Goal: Navigation & Orientation: Understand site structure

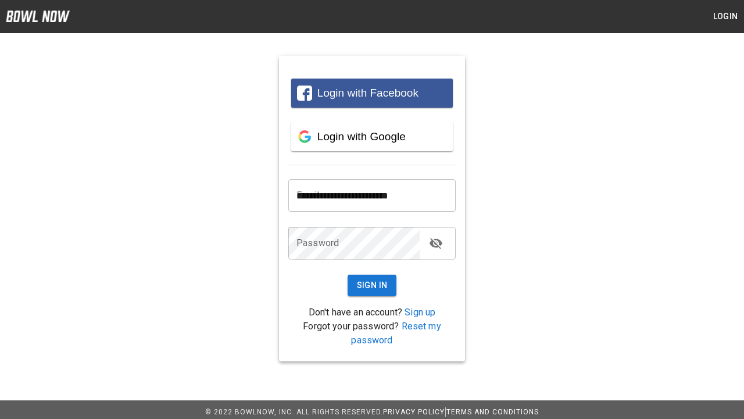
type input "**********"
click at [372, 285] on button "Sign In" at bounding box center [372, 285] width 49 height 22
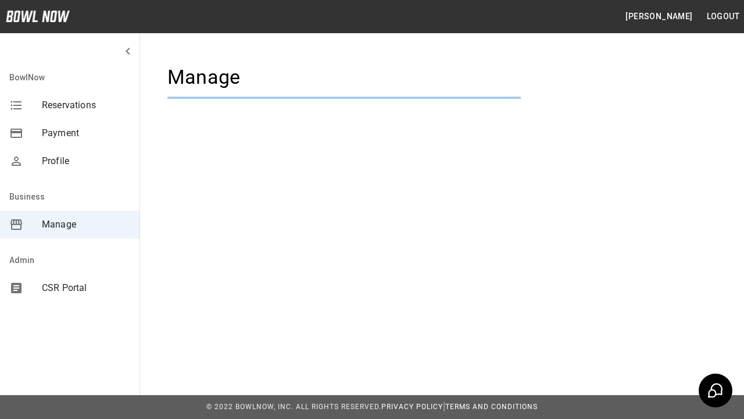
click at [70, 224] on span "Manage" at bounding box center [86, 224] width 88 height 14
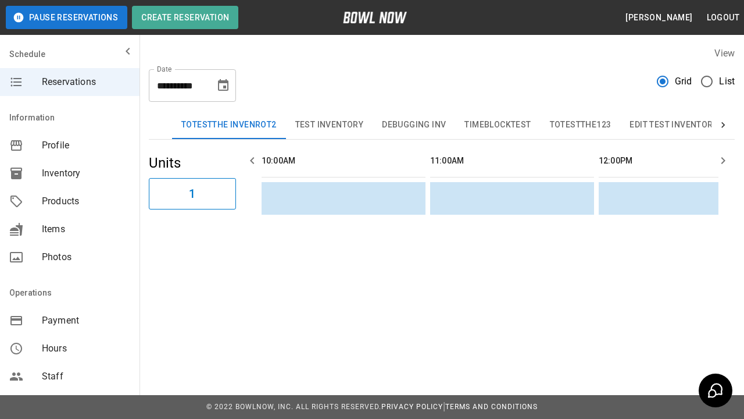
click at [70, 145] on span "Profile" at bounding box center [86, 145] width 88 height 14
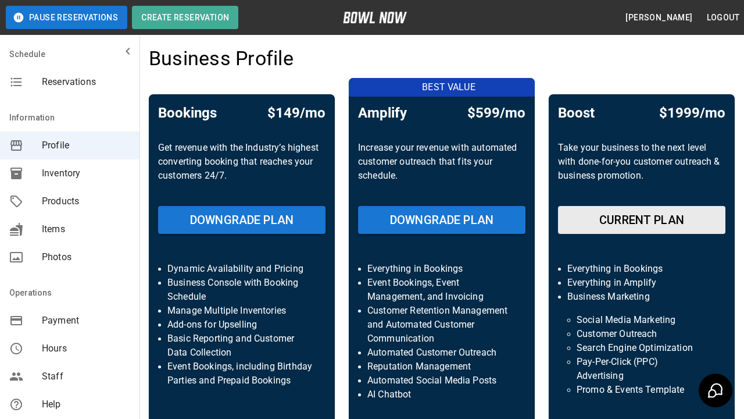
click at [70, 173] on span "Inventory" at bounding box center [86, 173] width 88 height 14
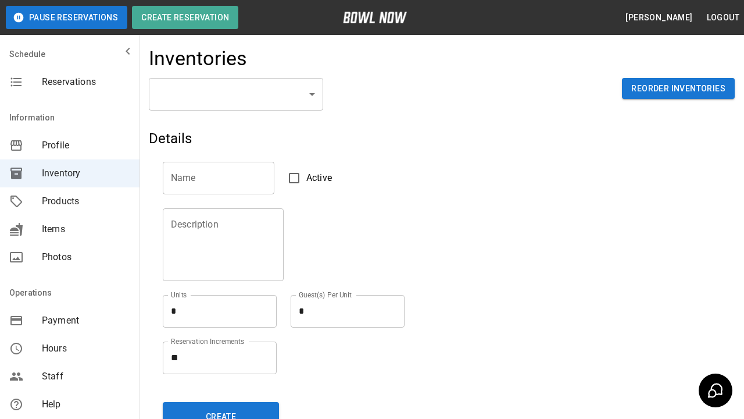
click at [70, 201] on span "Products" at bounding box center [86, 201] width 88 height 14
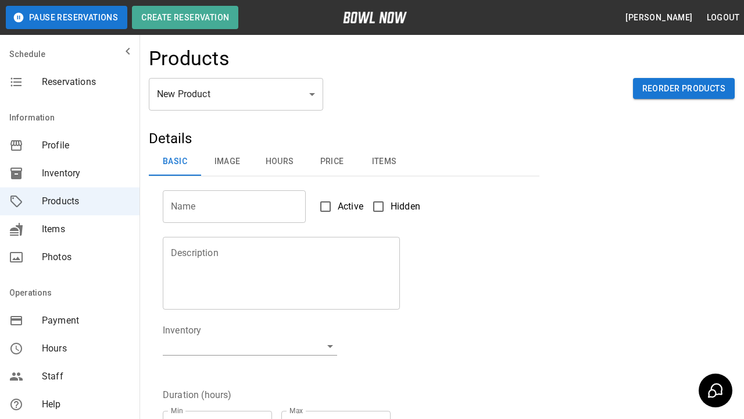
click at [70, 229] on span "Items" at bounding box center [86, 229] width 88 height 14
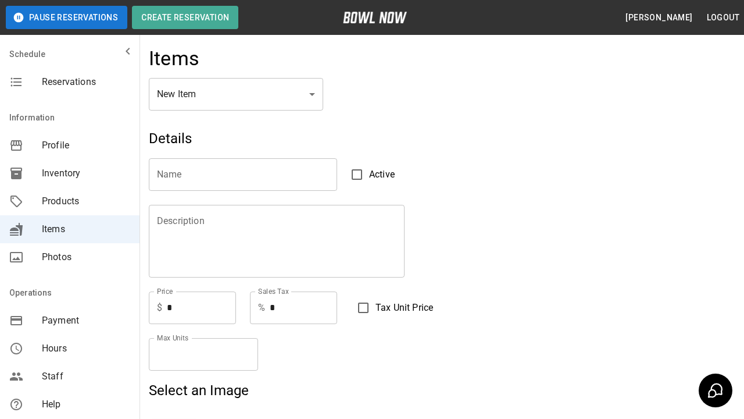
click at [70, 257] on span "Photos" at bounding box center [86, 257] width 88 height 14
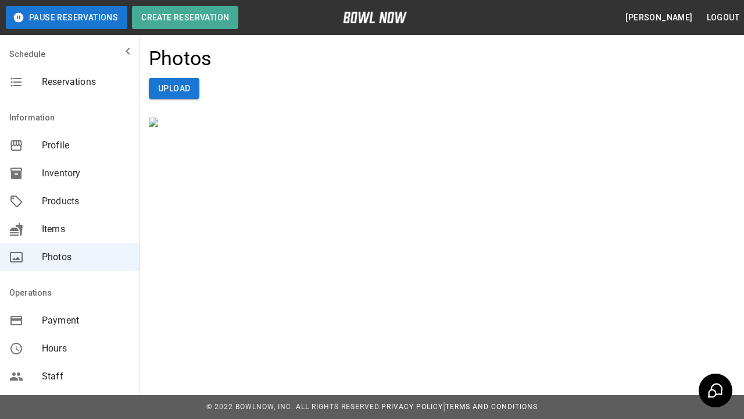
click at [70, 320] on span "Payment" at bounding box center [86, 320] width 88 height 14
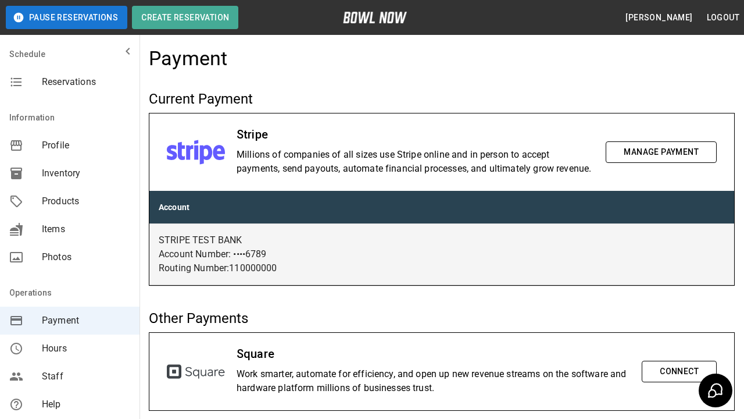
click at [70, 348] on span "Hours" at bounding box center [86, 348] width 88 height 14
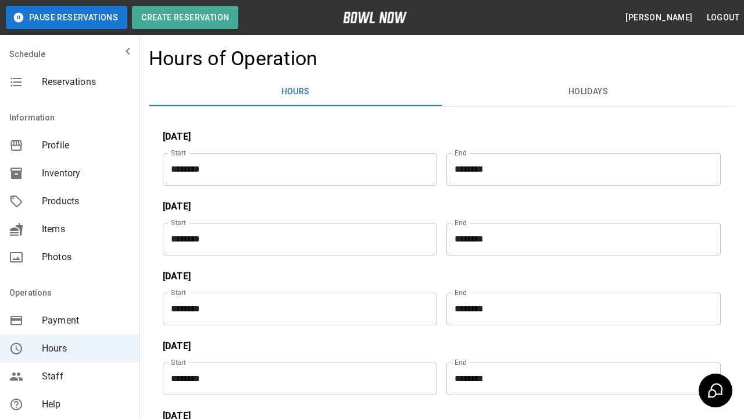
click at [70, 376] on span "Staff" at bounding box center [86, 376] width 88 height 14
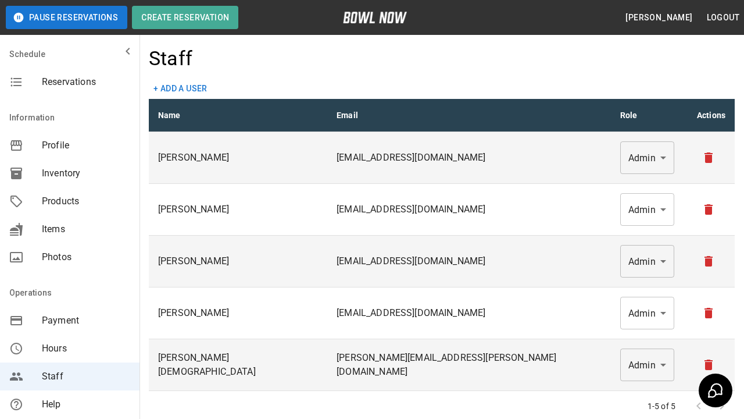
click at [70, 404] on span "Help" at bounding box center [86, 404] width 88 height 14
